Goal: Find specific page/section: Find specific page/section

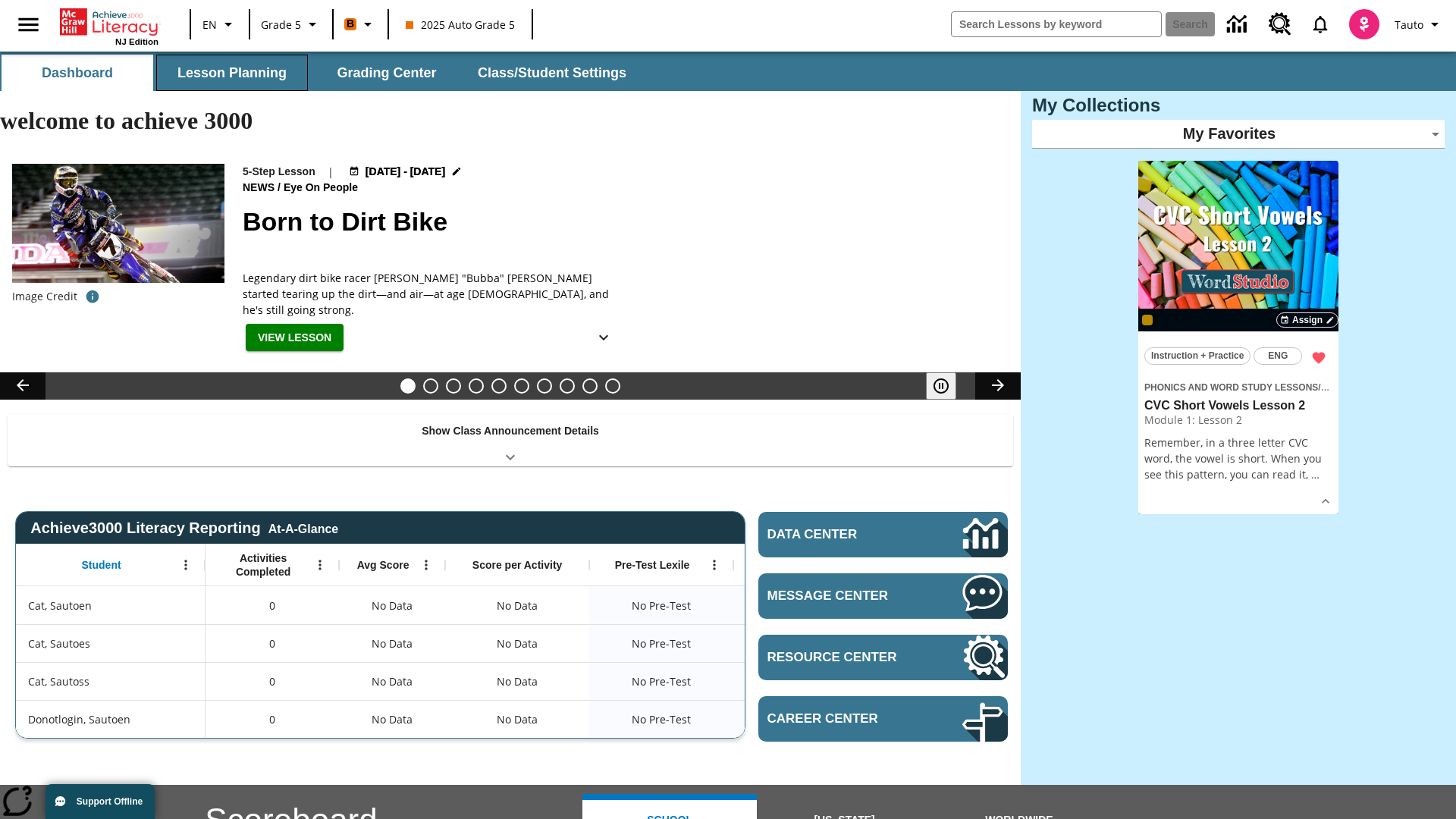
click at [232, 72] on button "Lesson Planning" at bounding box center [232, 73] width 152 height 37
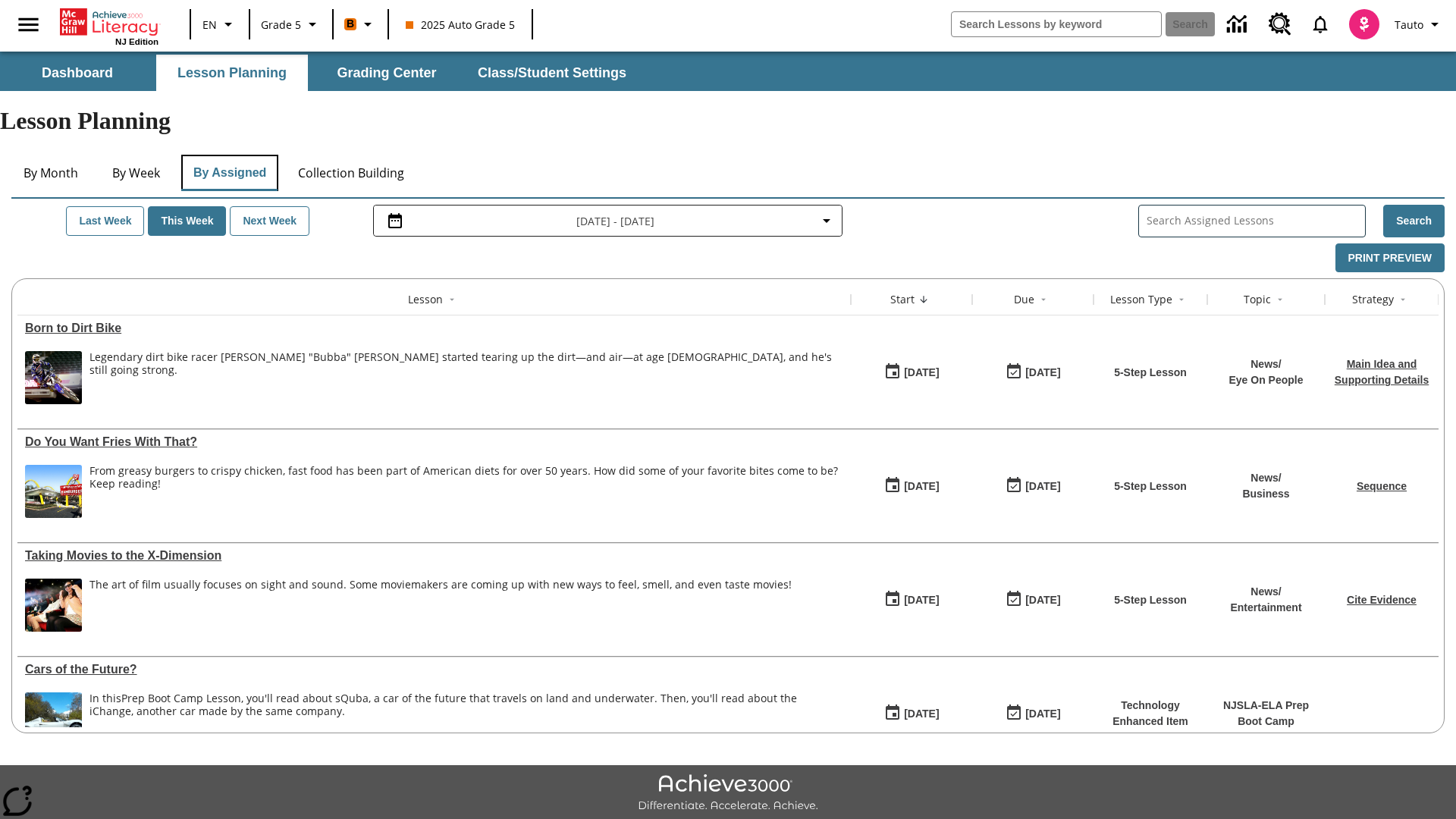
click at [229, 155] on button "By Assigned" at bounding box center [229, 173] width 97 height 37
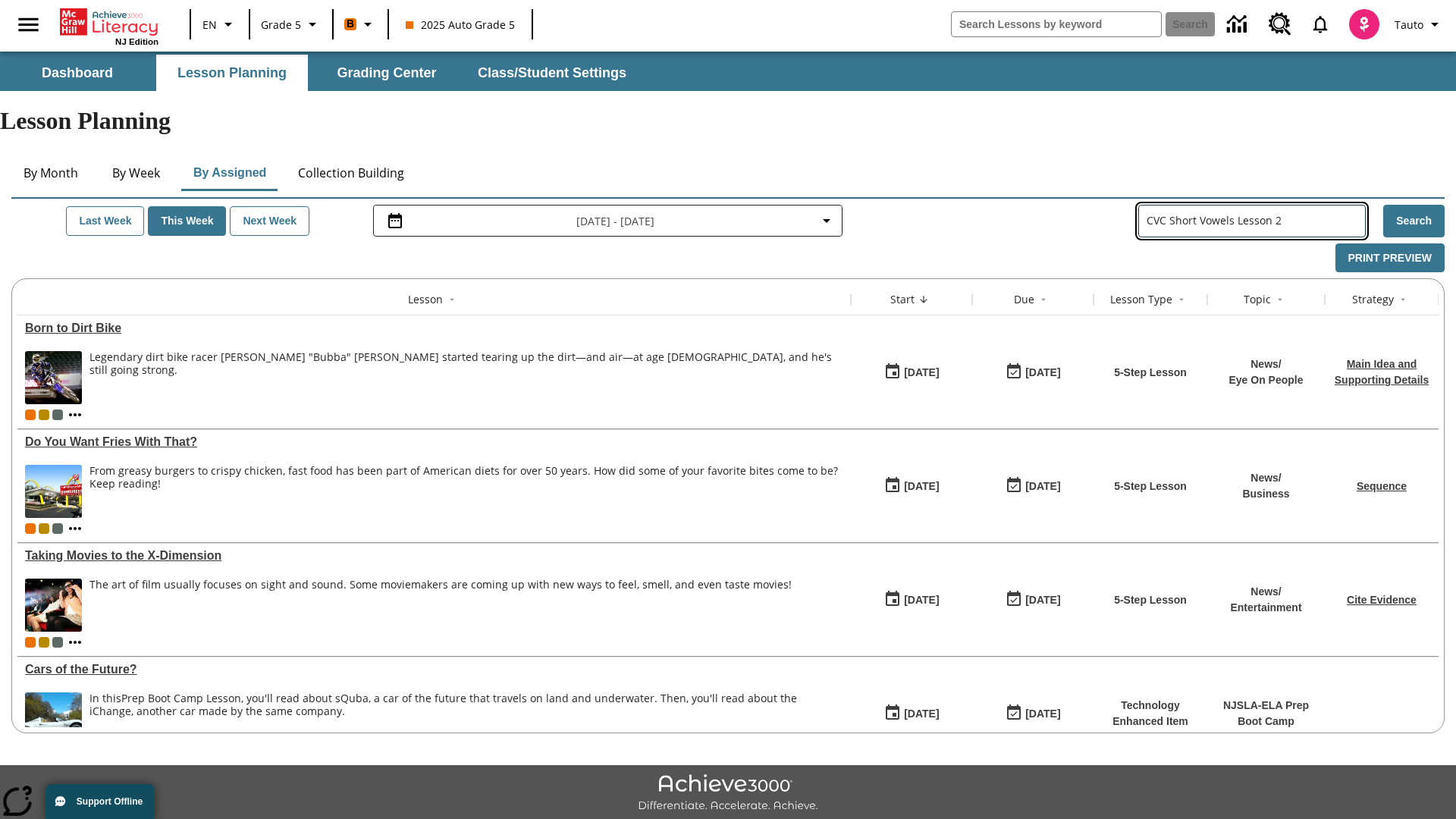
type input "CVC Short Vowels Lesson 2"
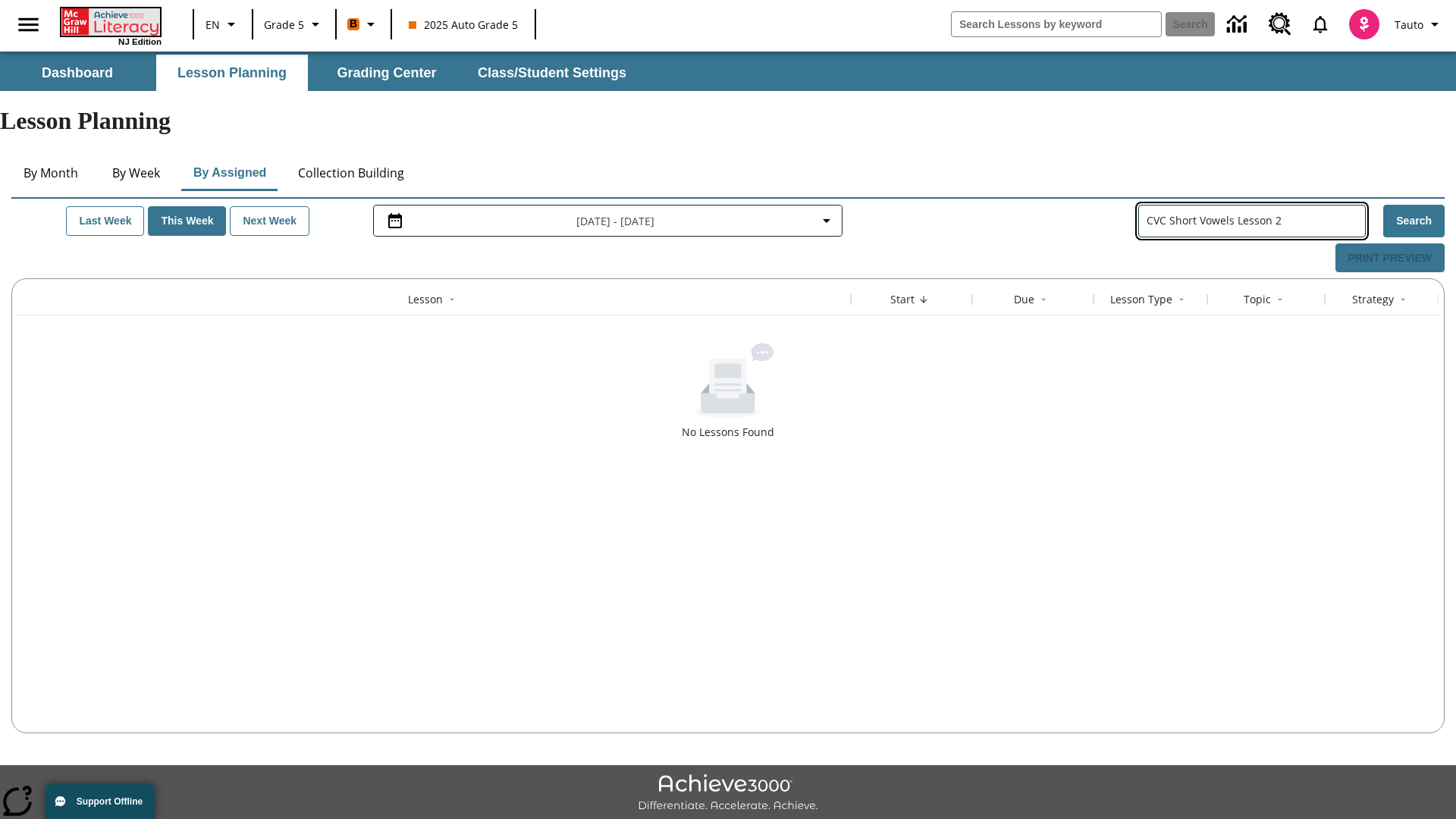
click at [109, 20] on icon "Home" at bounding box center [111, 22] width 100 height 27
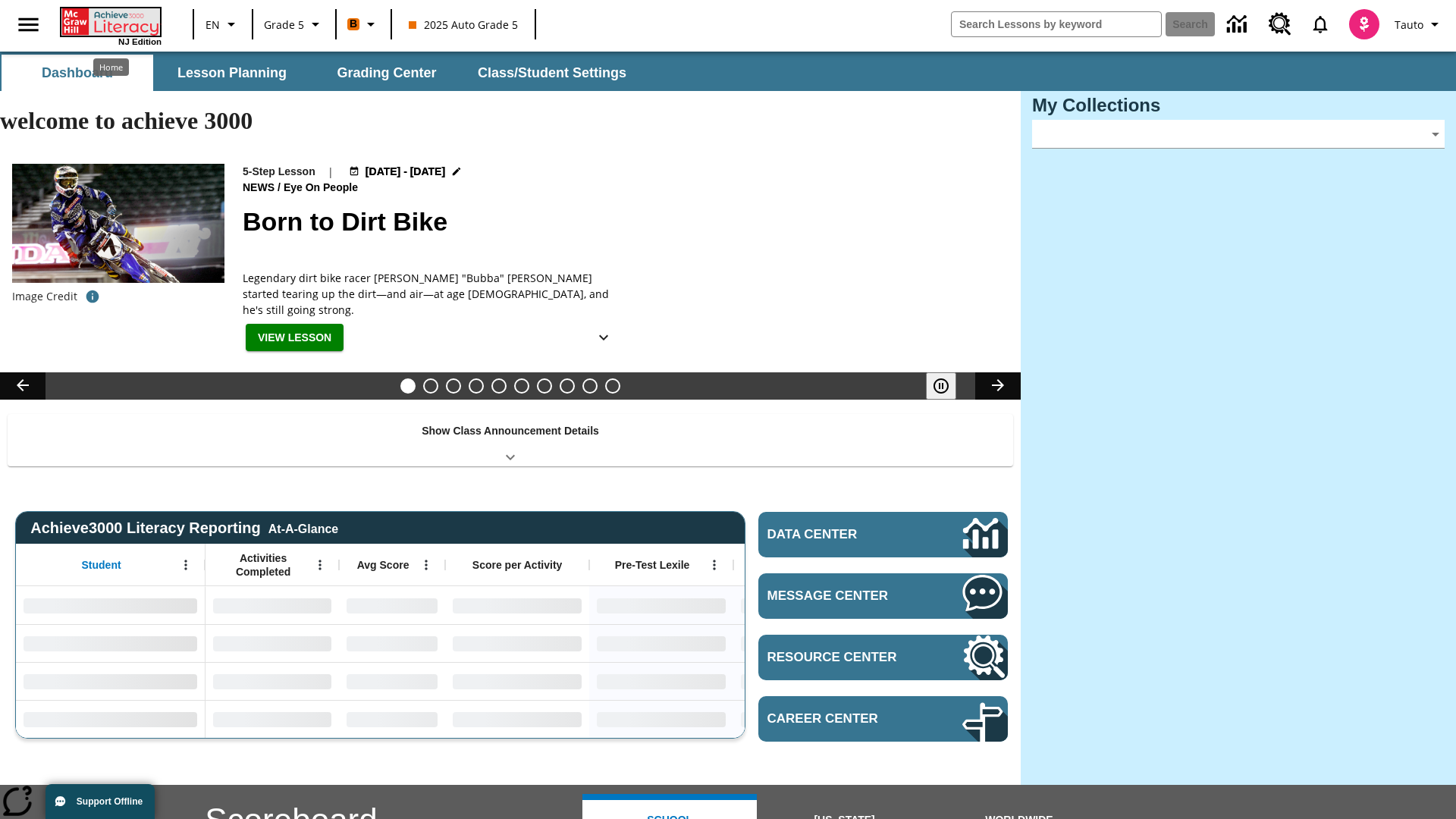
type input "-1"
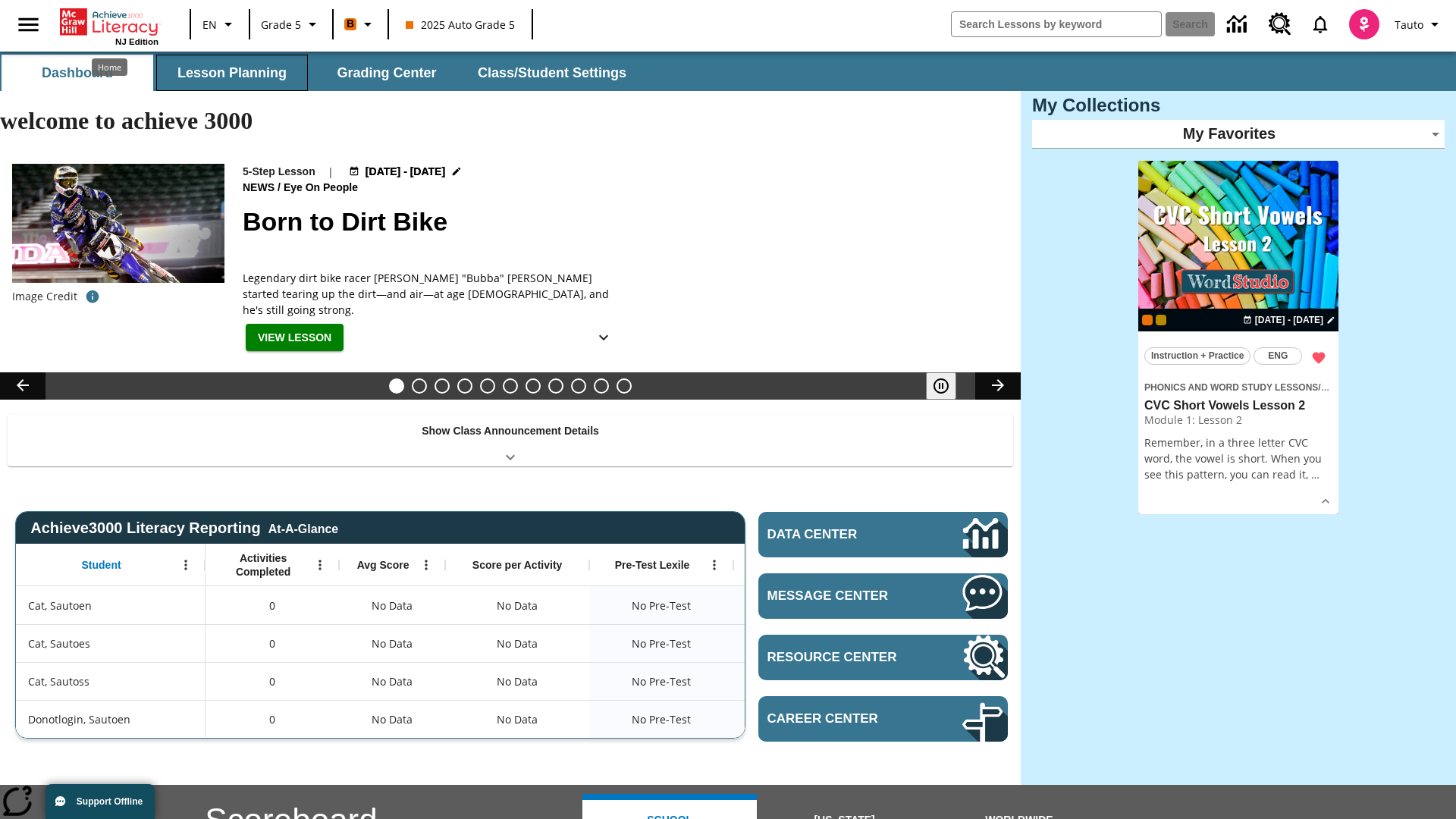
click at [232, 72] on button "Lesson Planning" at bounding box center [232, 73] width 152 height 37
